Goal: Navigation & Orientation: Find specific page/section

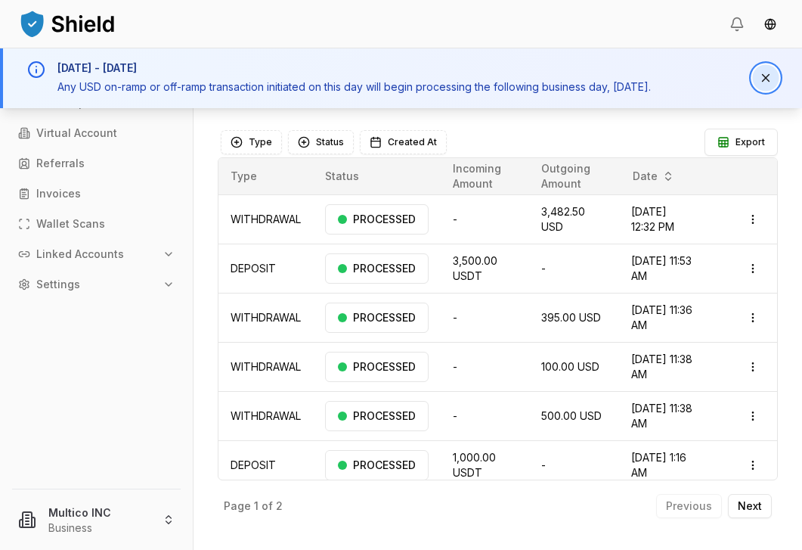
click at [769, 87] on button "Dismiss notification" at bounding box center [765, 78] width 26 height 26
